Goal: Check status: Check status

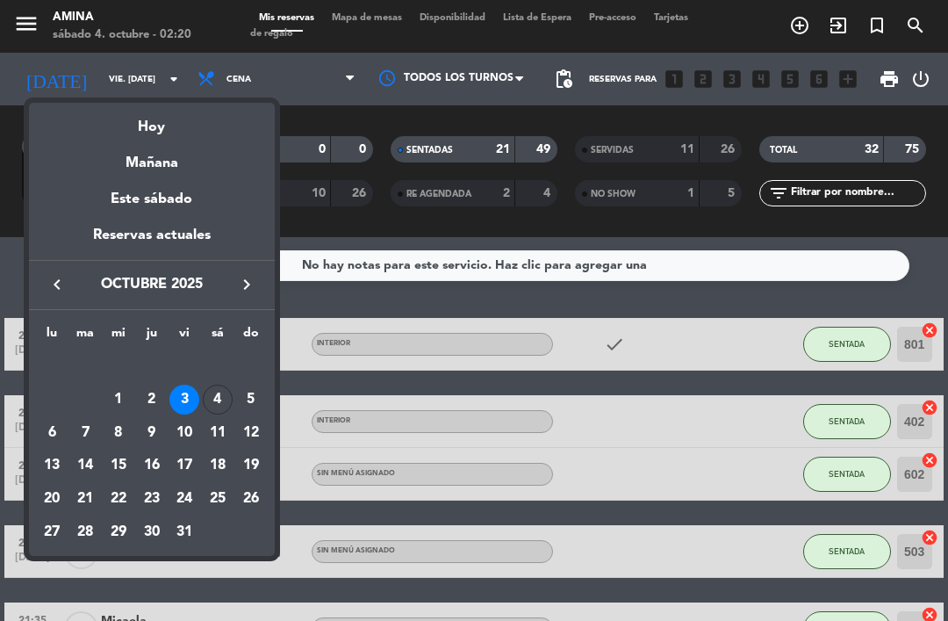
click at [54, 270] on div "keyboard_arrow_left octubre 2025 keyboard_arrow_right" at bounding box center [152, 284] width 246 height 49
click at [61, 285] on icon "keyboard_arrow_left" at bounding box center [57, 284] width 21 height 21
click at [227, 492] on div "27" at bounding box center [218, 499] width 30 height 30
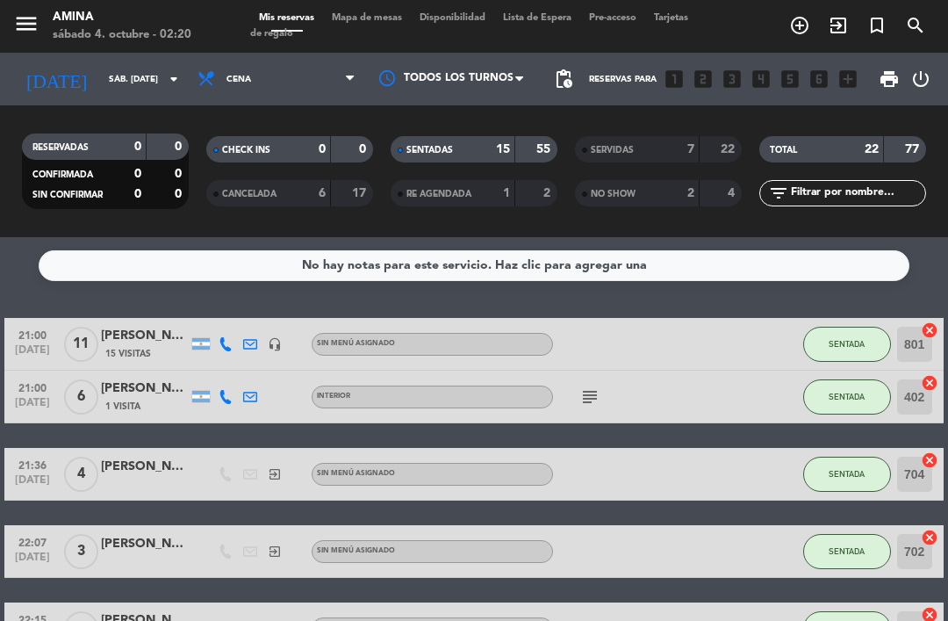
click at [152, 78] on input "sáb. [DATE]" at bounding box center [160, 79] width 120 height 27
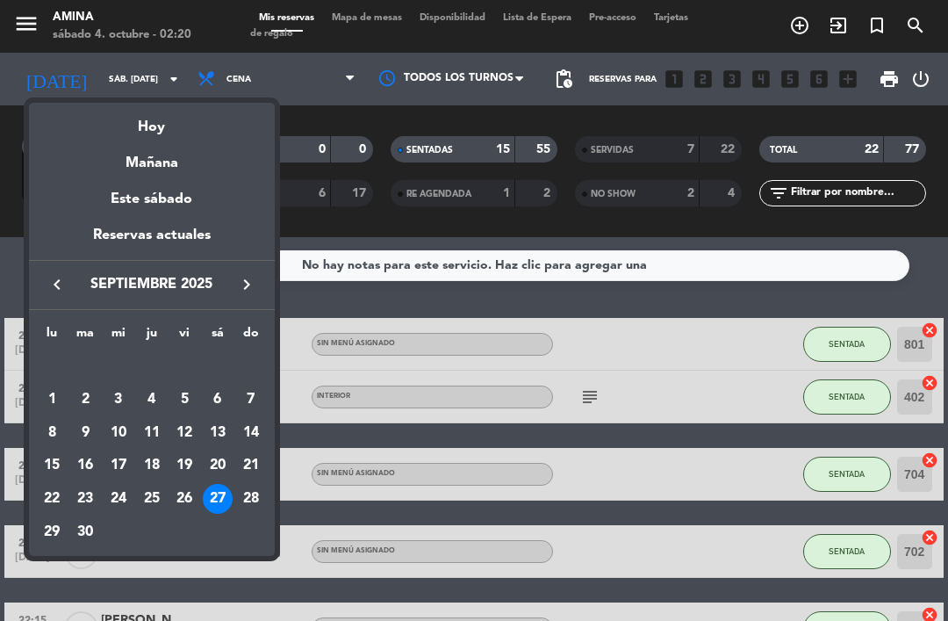
click at [162, 129] on div "Hoy" at bounding box center [152, 121] width 246 height 36
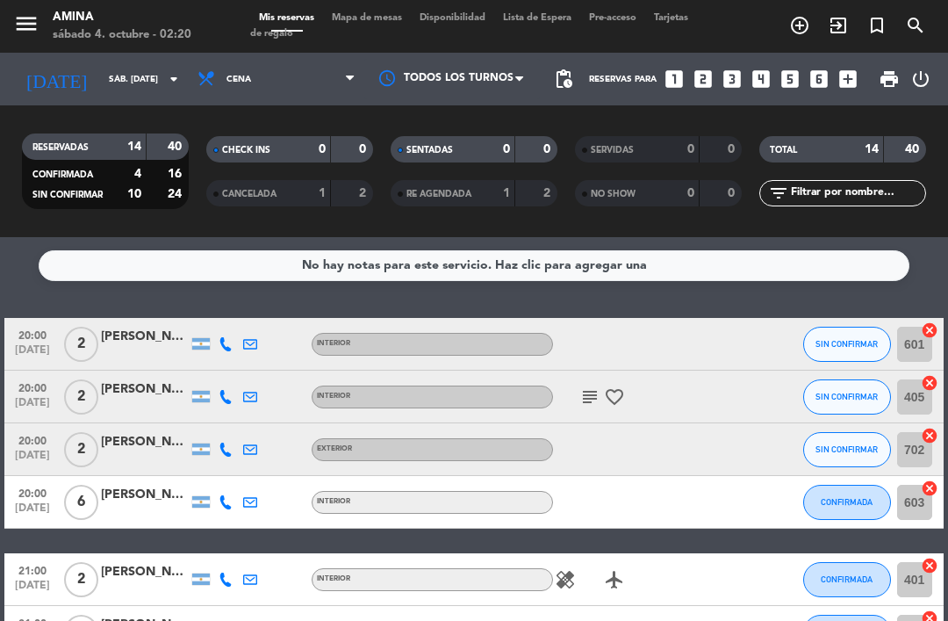
click at [124, 66] on input "sáb. [DATE]" at bounding box center [160, 79] width 120 height 27
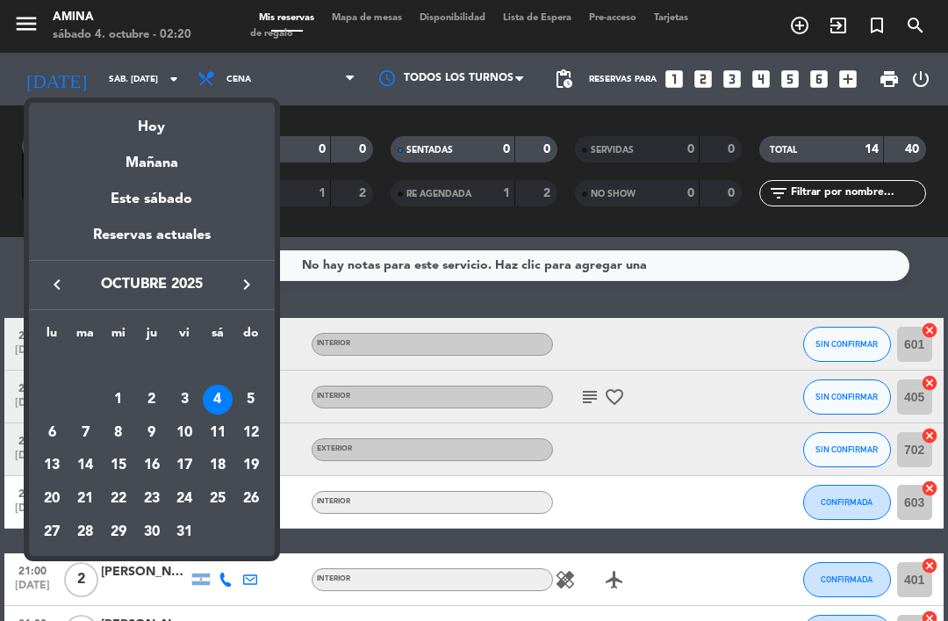
click at [183, 392] on div "3" at bounding box center [184, 400] width 30 height 30
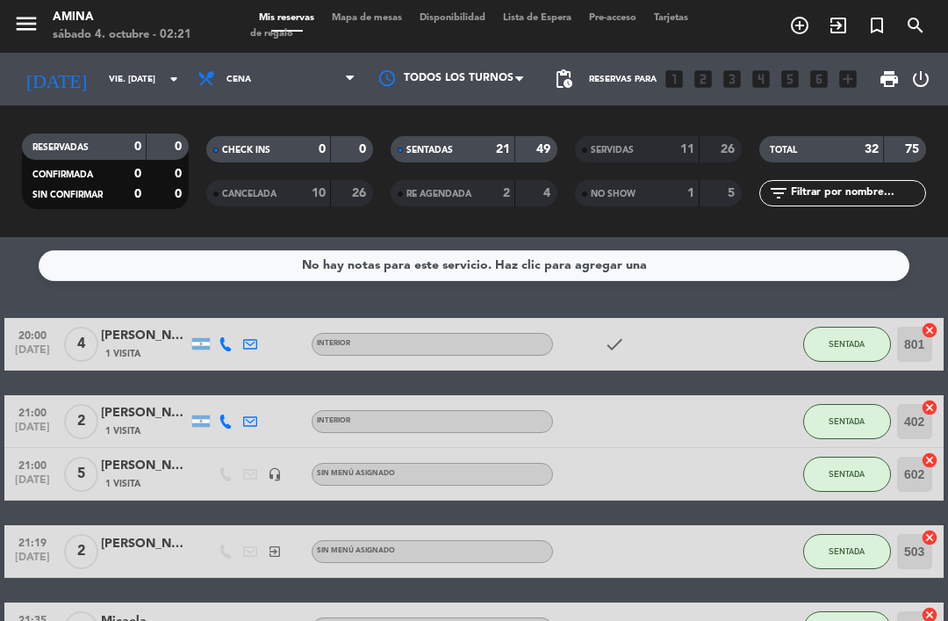
click at [100, 79] on input "vie. [DATE]" at bounding box center [160, 79] width 120 height 27
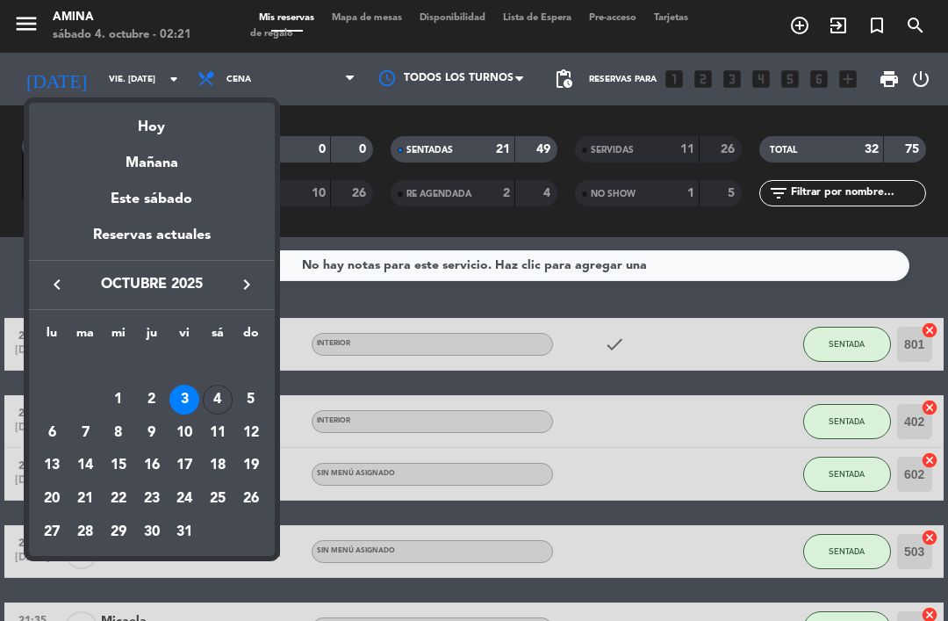
click at [67, 311] on div "lu ma [PERSON_NAME] vi sá do [DATE] 2 3 4 5 6 7 8 9 10 11 12 13 14 15 16 17 18 …" at bounding box center [152, 433] width 246 height 246
click at [66, 294] on icon "keyboard_arrow_left" at bounding box center [57, 284] width 21 height 21
click at [220, 492] on div "27" at bounding box center [218, 499] width 30 height 30
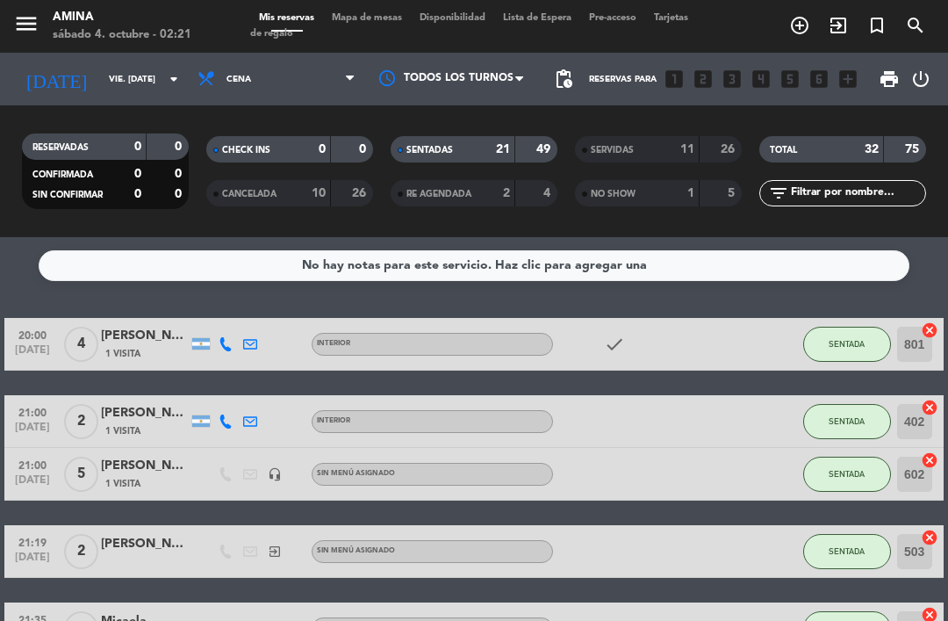
type input "sáb. [DATE]"
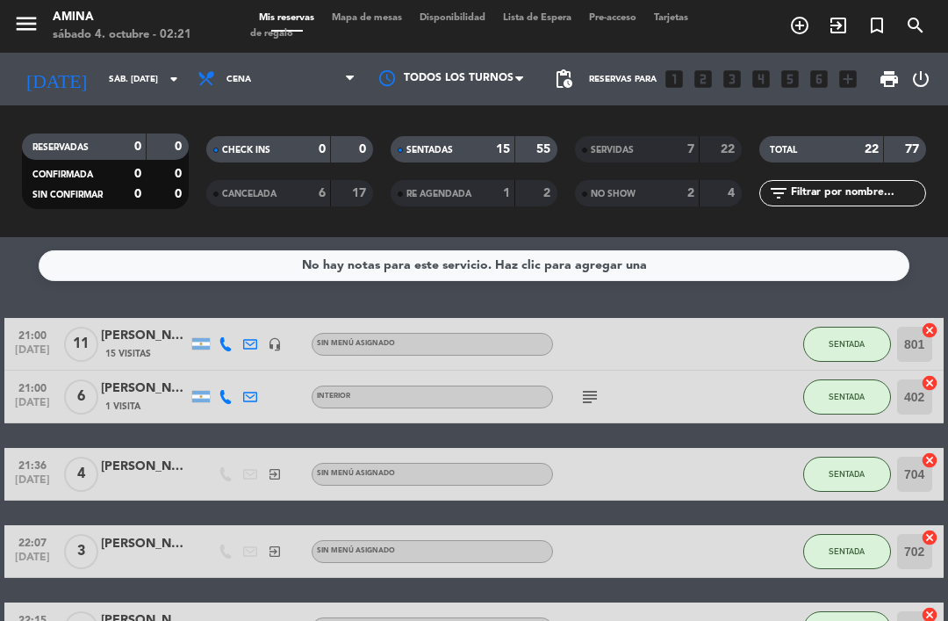
click at [676, 152] on div "7" at bounding box center [677, 150] width 35 height 20
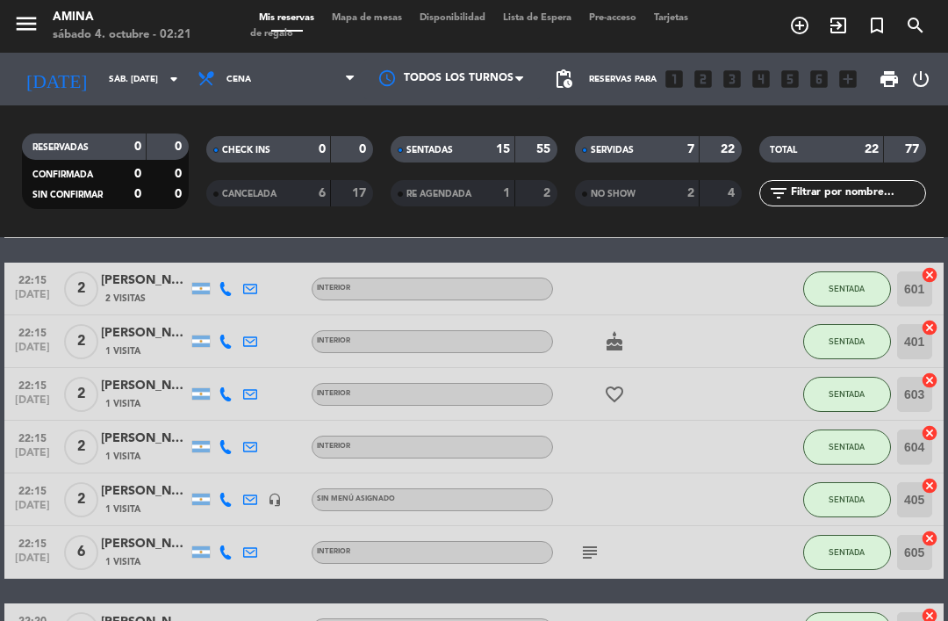
scroll to position [782, 0]
